Goal: Communication & Community: Answer question/provide support

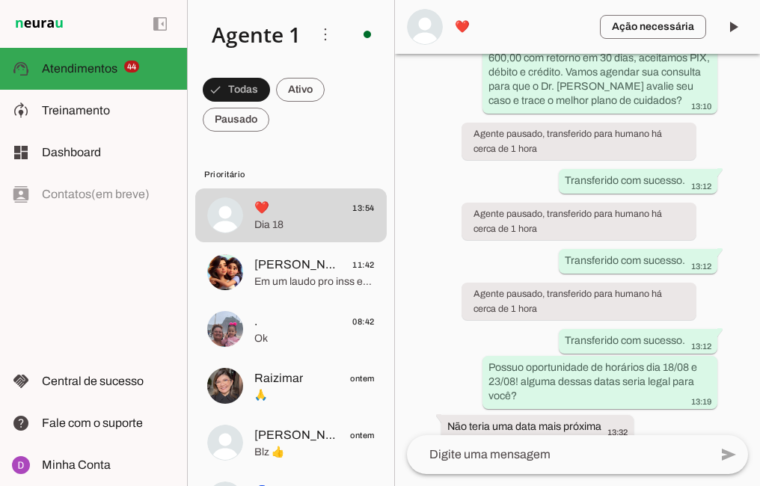
scroll to position [1114, 0]
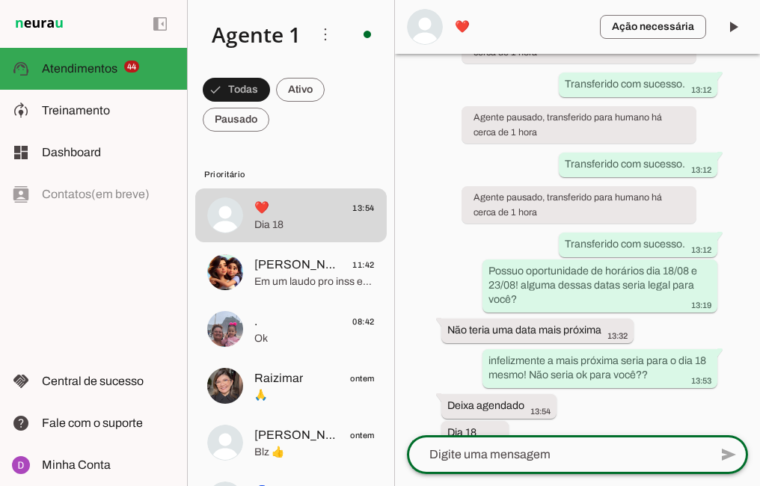
click at [503, 450] on textarea at bounding box center [558, 455] width 302 height 18
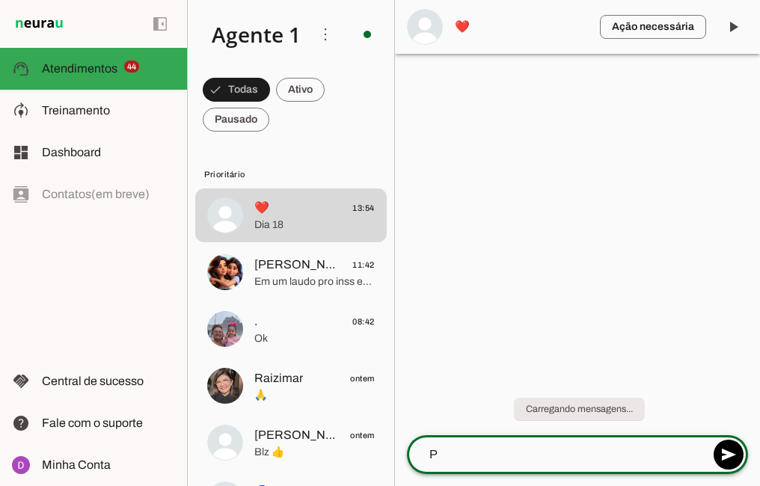
scroll to position [0, 0]
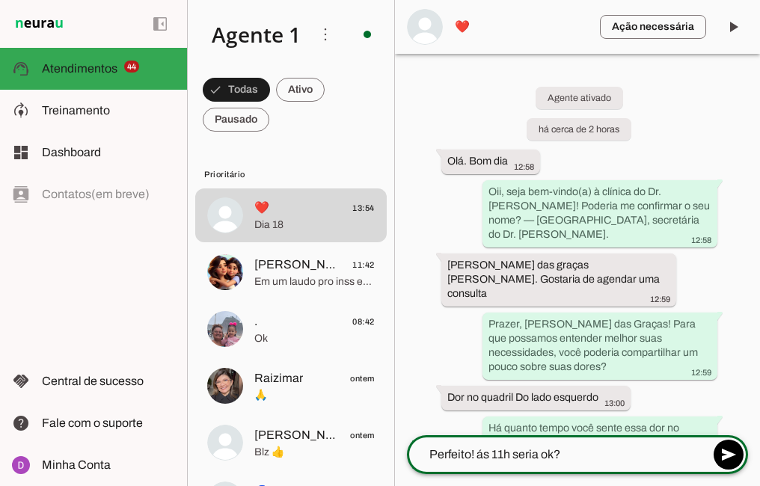
type textarea "Perfeito! ás 11h seria ok?"
type md-outlined-text-field "Perfeito! ás 11h seria ok?"
click at [581, 458] on textarea "Perfeito! ás 11h seria ok?" at bounding box center [558, 455] width 302 height 18
click at [582, 460] on textarea "Perfeito! ás 11h seria ok?" at bounding box center [558, 455] width 302 height 18
paste textarea "Agora, para agilizar um pouco nosso atendimento no dia da consulta e finalizarm…"
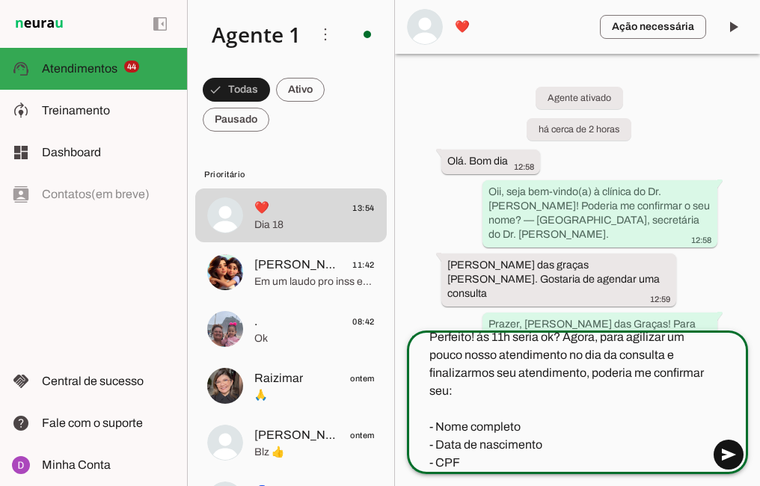
type textarea "Perfeito! ás 11h seria ok? Agora, para agilizar um pouco nosso atendimento no d…"
type md-outlined-text-field "Perfeito! ás 11h seria ok? Agora, para agilizar um pouco nosso atendimento no d…"
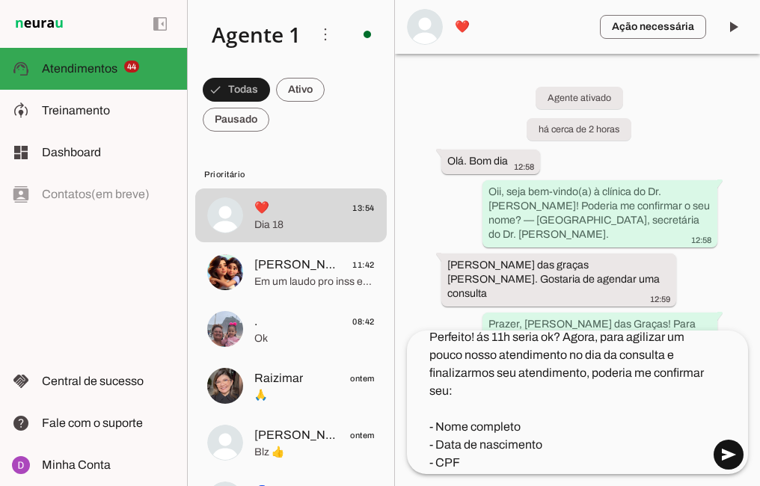
click at [725, 451] on span at bounding box center [728, 455] width 36 height 36
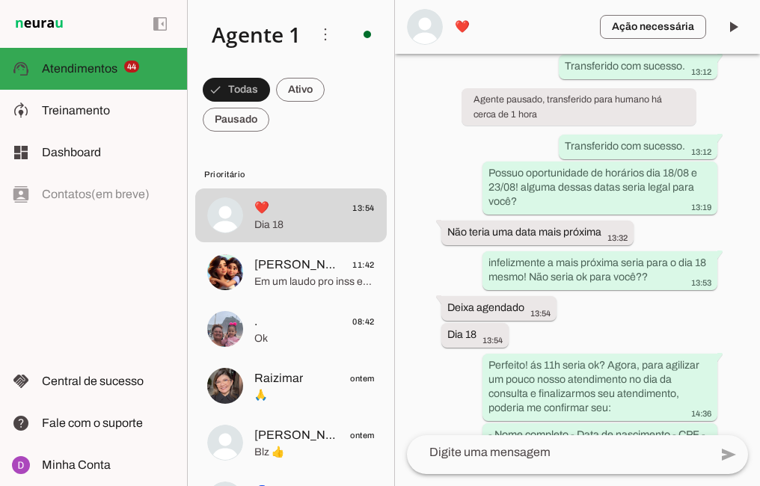
scroll to position [1243, 0]
